Goal: Information Seeking & Learning: Learn about a topic

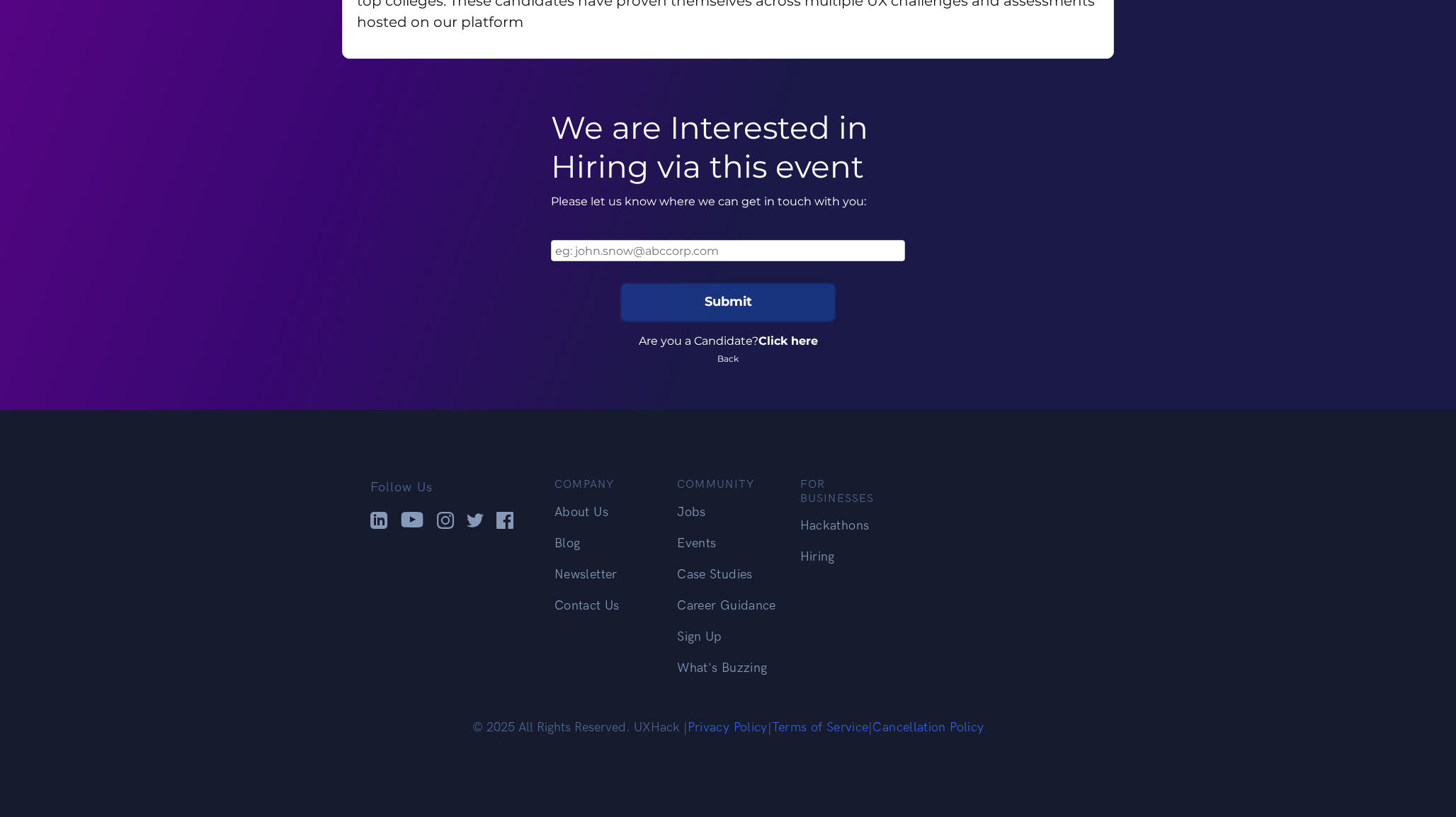
scroll to position [2322, 0]
click at [591, 506] on link "About Us" at bounding box center [581, 512] width 54 height 15
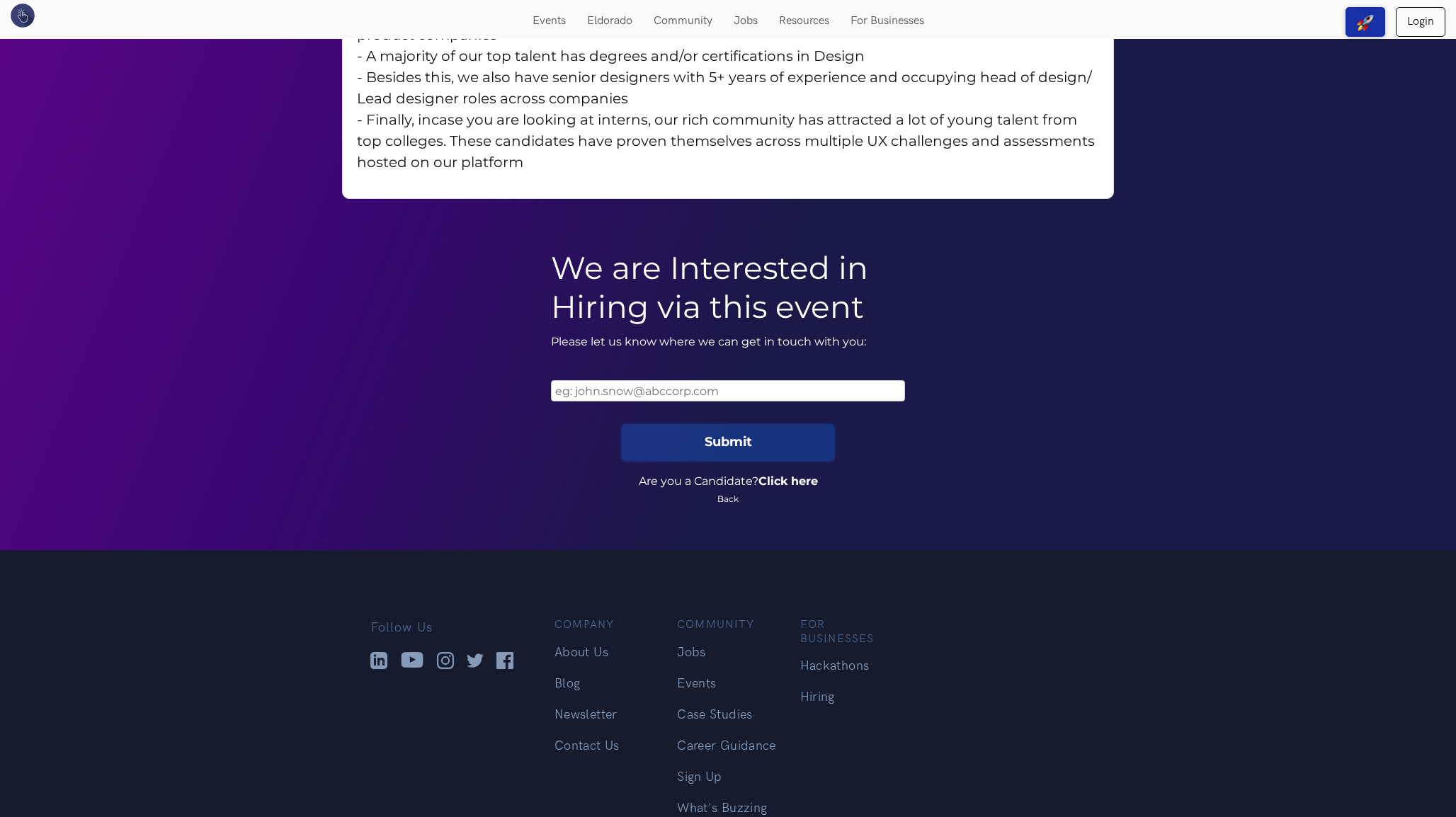
scroll to position [2054, 0]
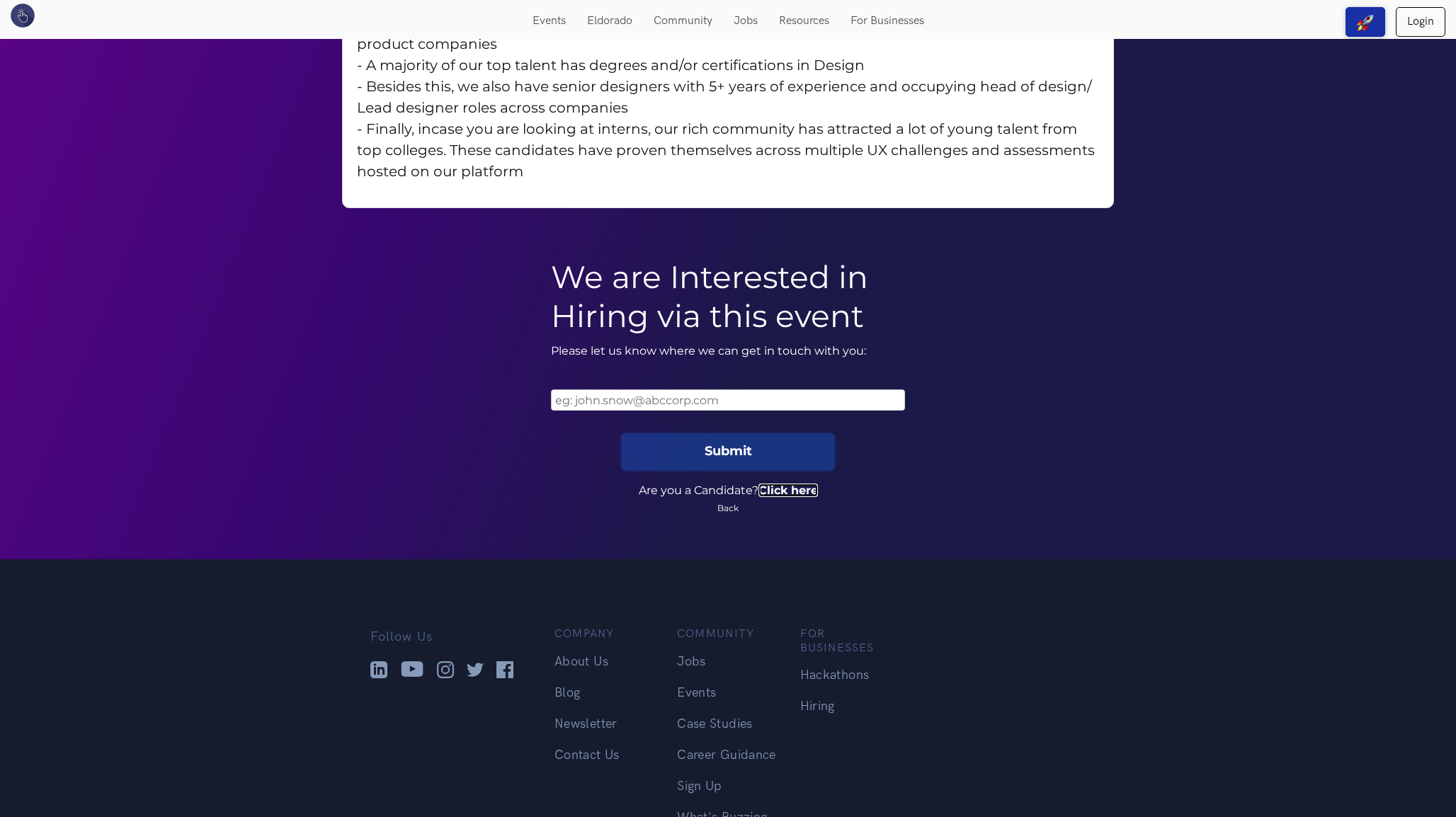
click at [798, 498] on link "Click here" at bounding box center [788, 491] width 60 height 14
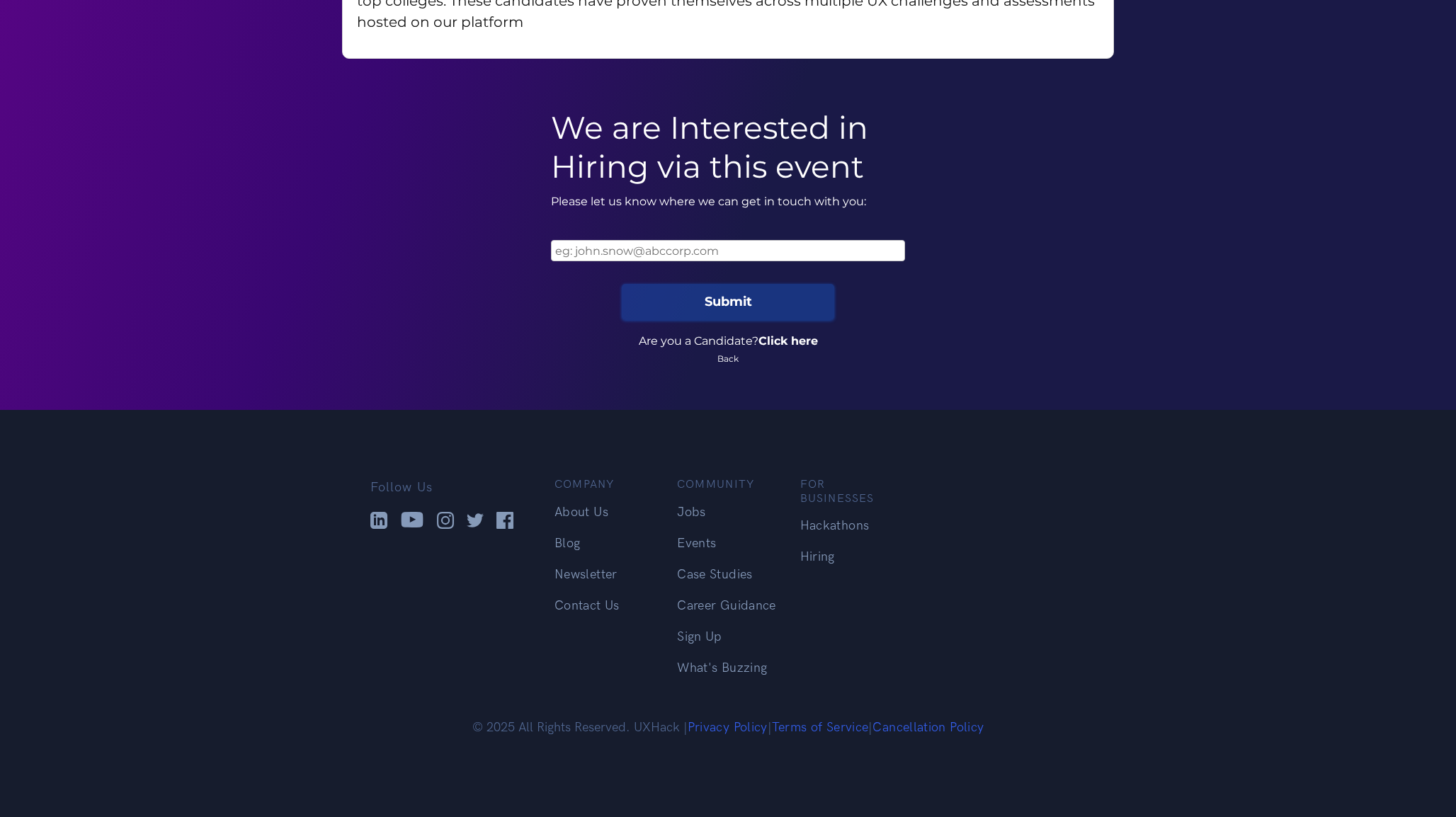
scroll to position [2277, 0]
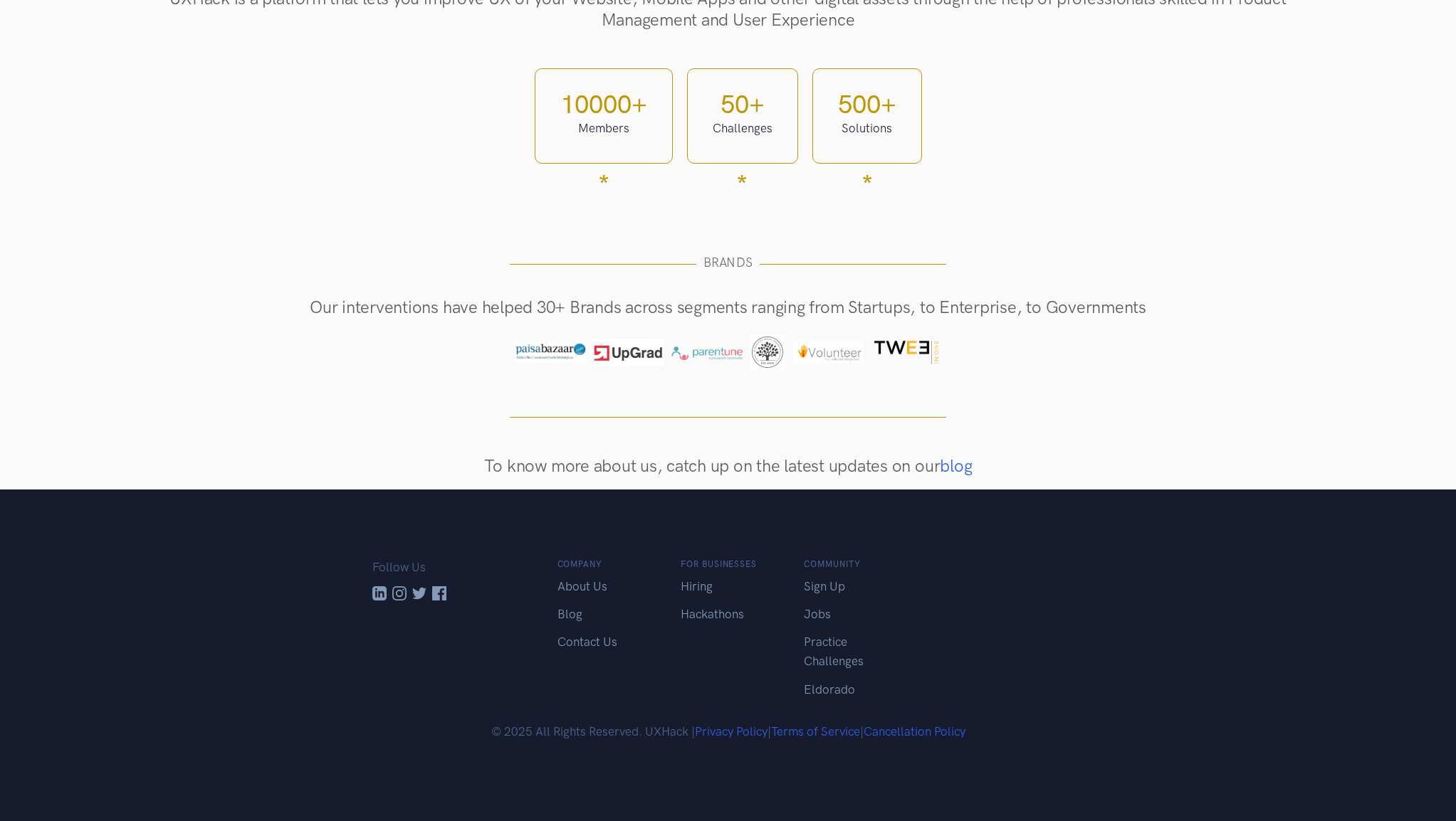
scroll to position [1012, 0]
click at [704, 579] on link "Hiring" at bounding box center [697, 586] width 32 height 14
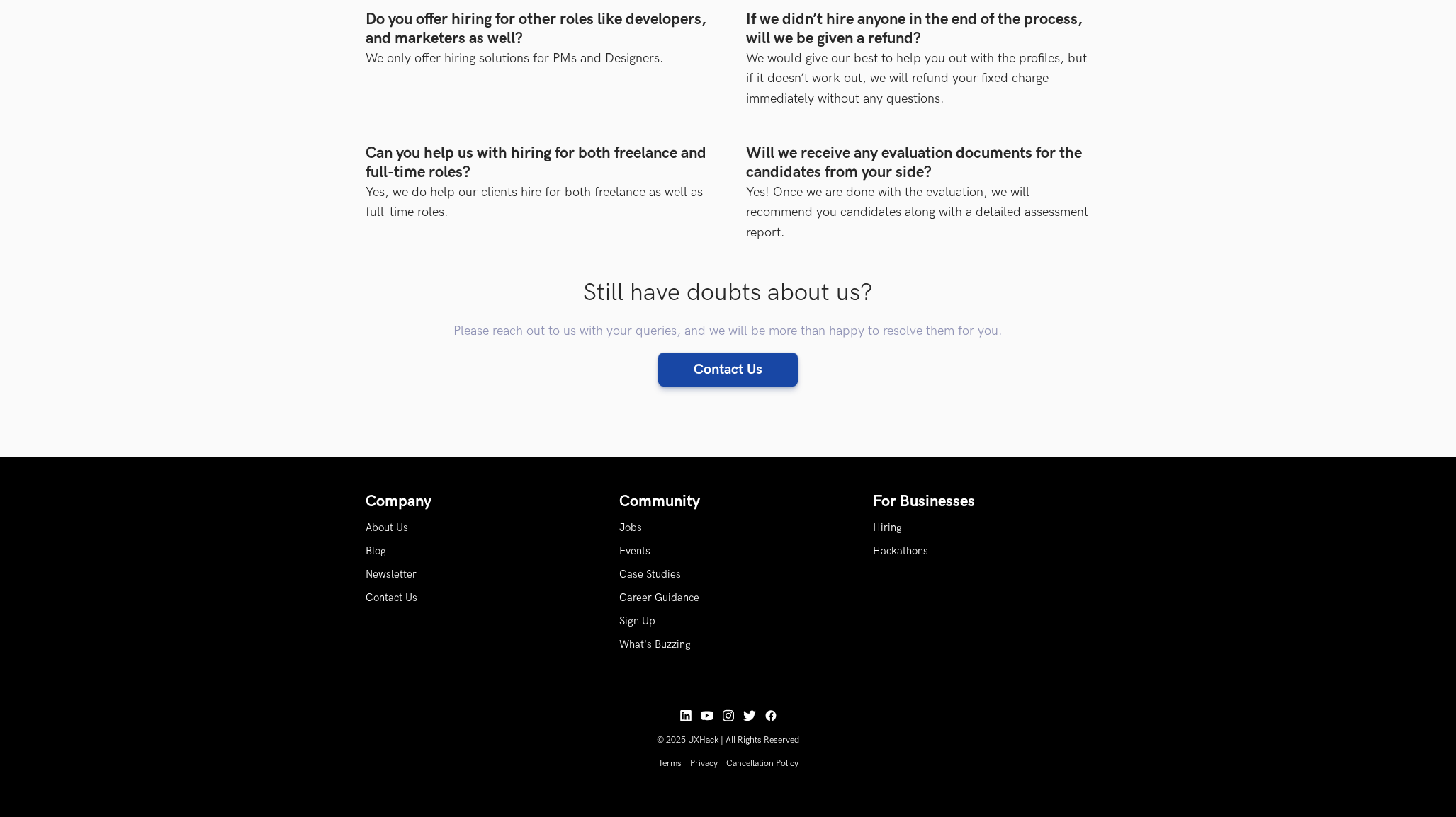
scroll to position [6157, 0]
click at [929, 557] on link "Hackathons" at bounding box center [901, 551] width 56 height 12
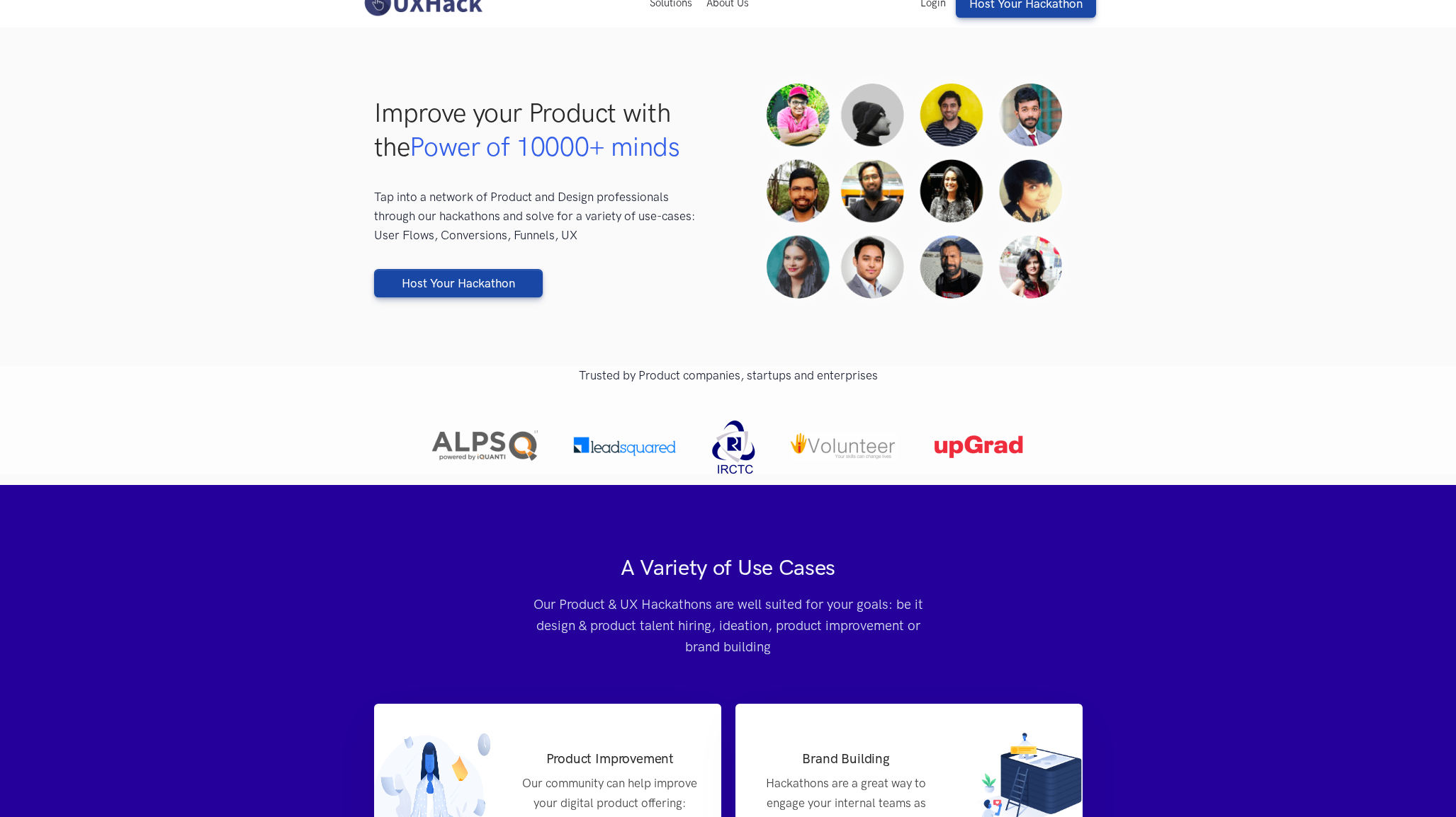
scroll to position [41, 0]
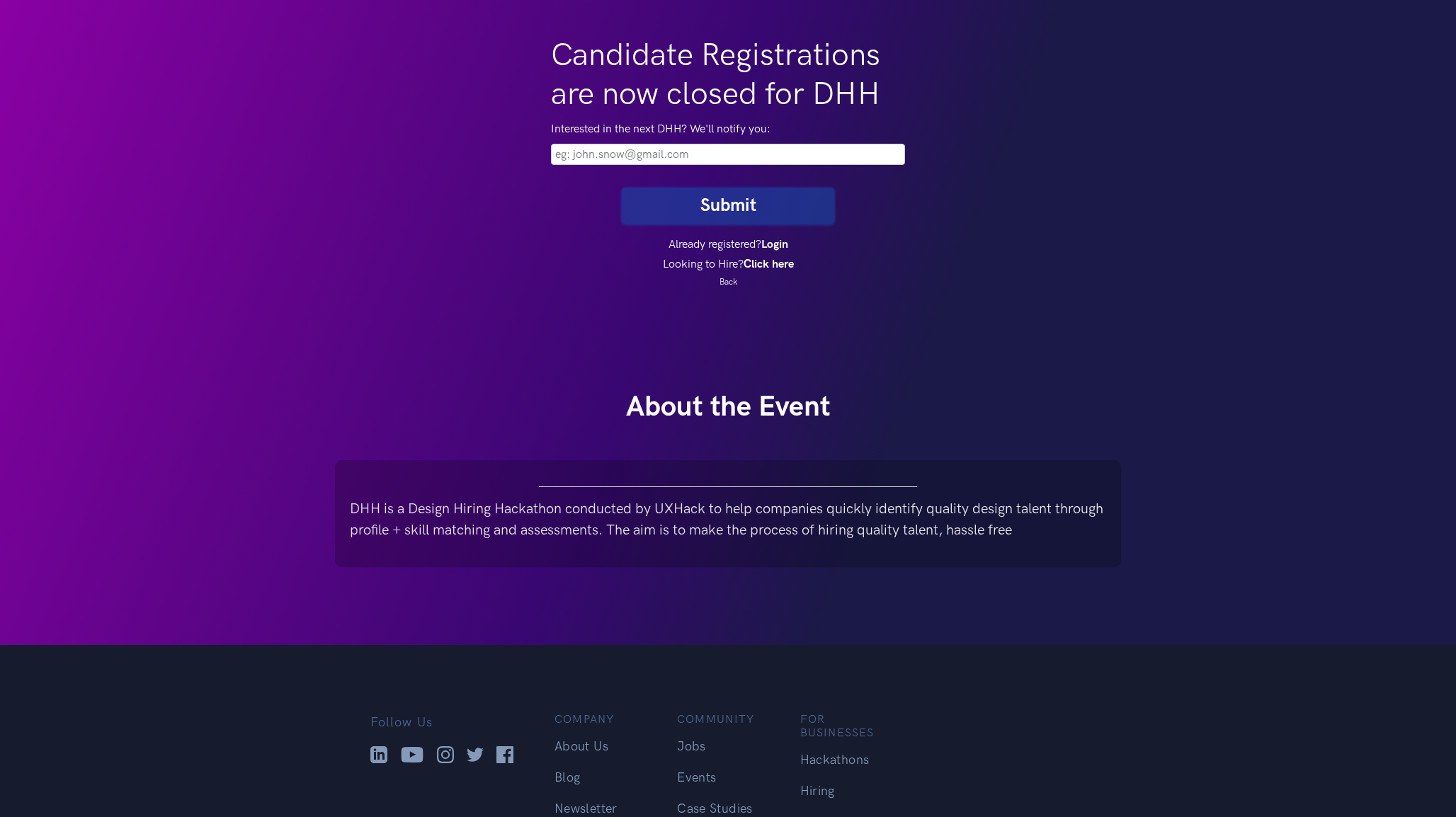
scroll to position [253, 0]
